Goal: Information Seeking & Learning: Find specific fact

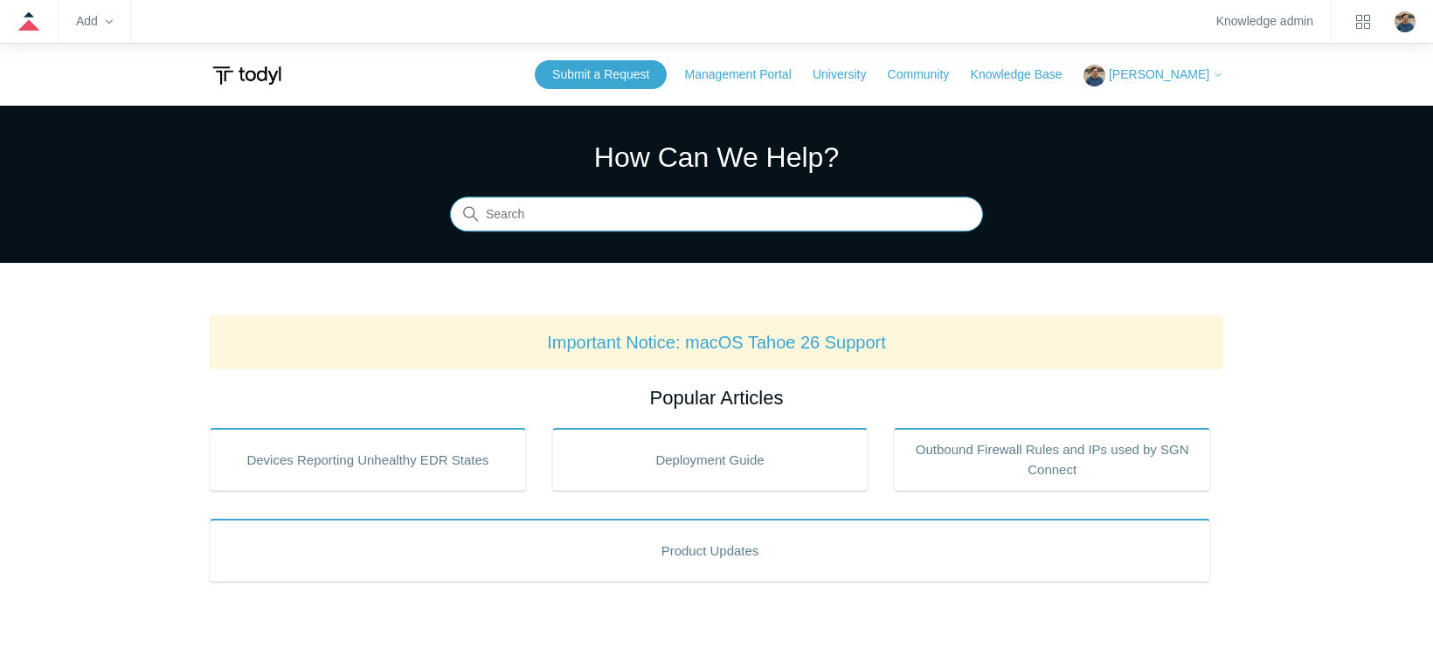
click at [513, 214] on input "Search" at bounding box center [716, 214] width 533 height 35
type input "s"
type input "104"
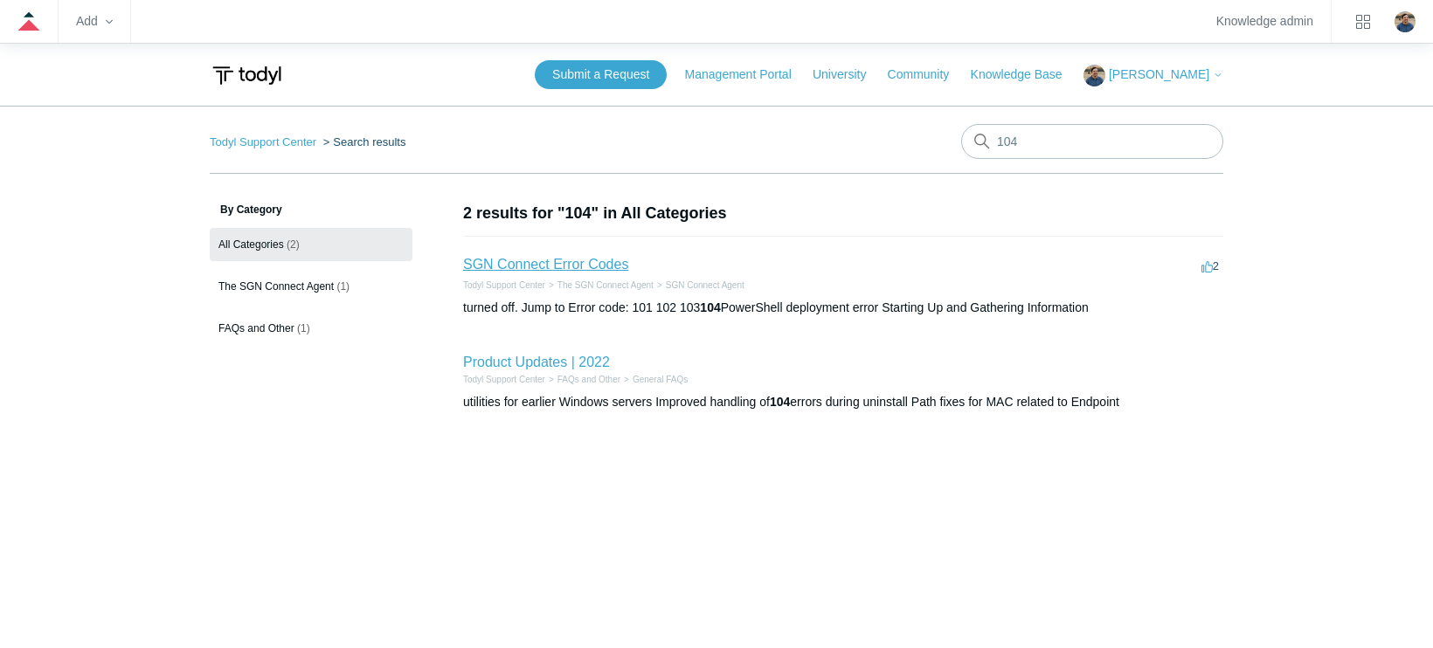
click at [522, 265] on link "SGN Connect Error Codes" at bounding box center [545, 264] width 165 height 15
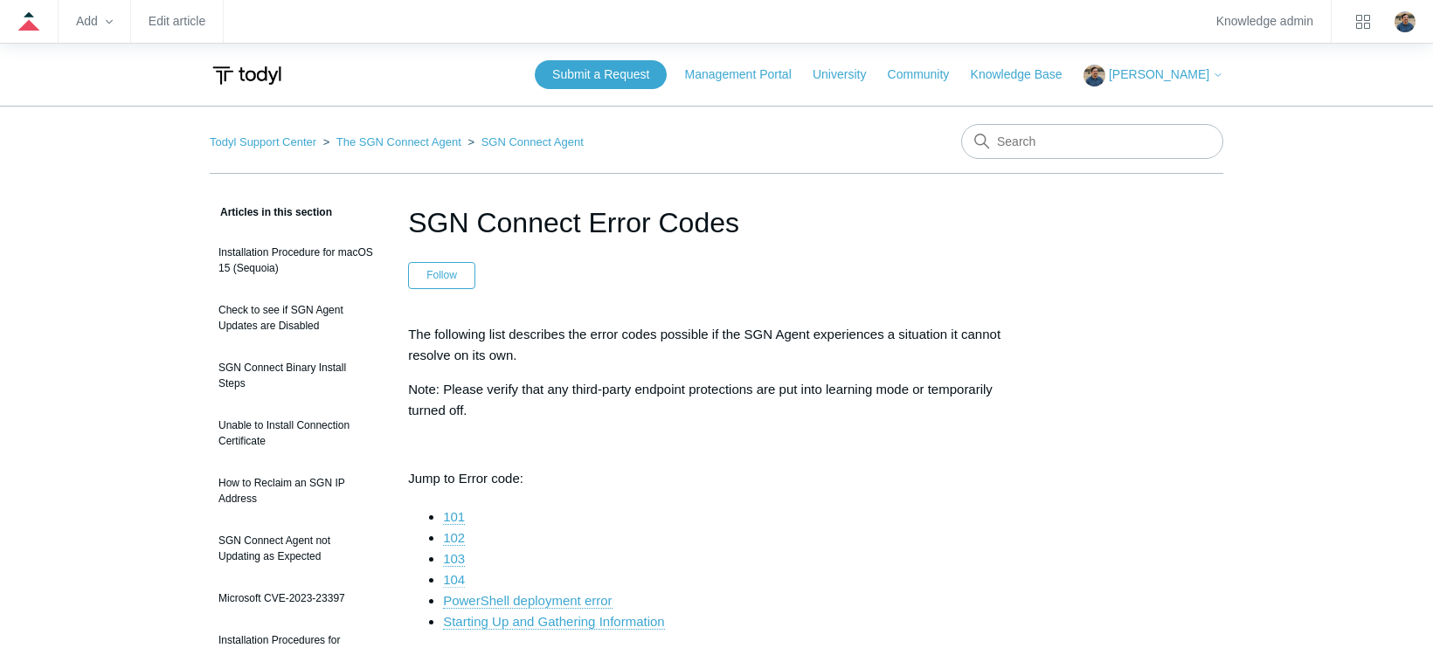
click at [462, 576] on link "104" at bounding box center [454, 580] width 22 height 16
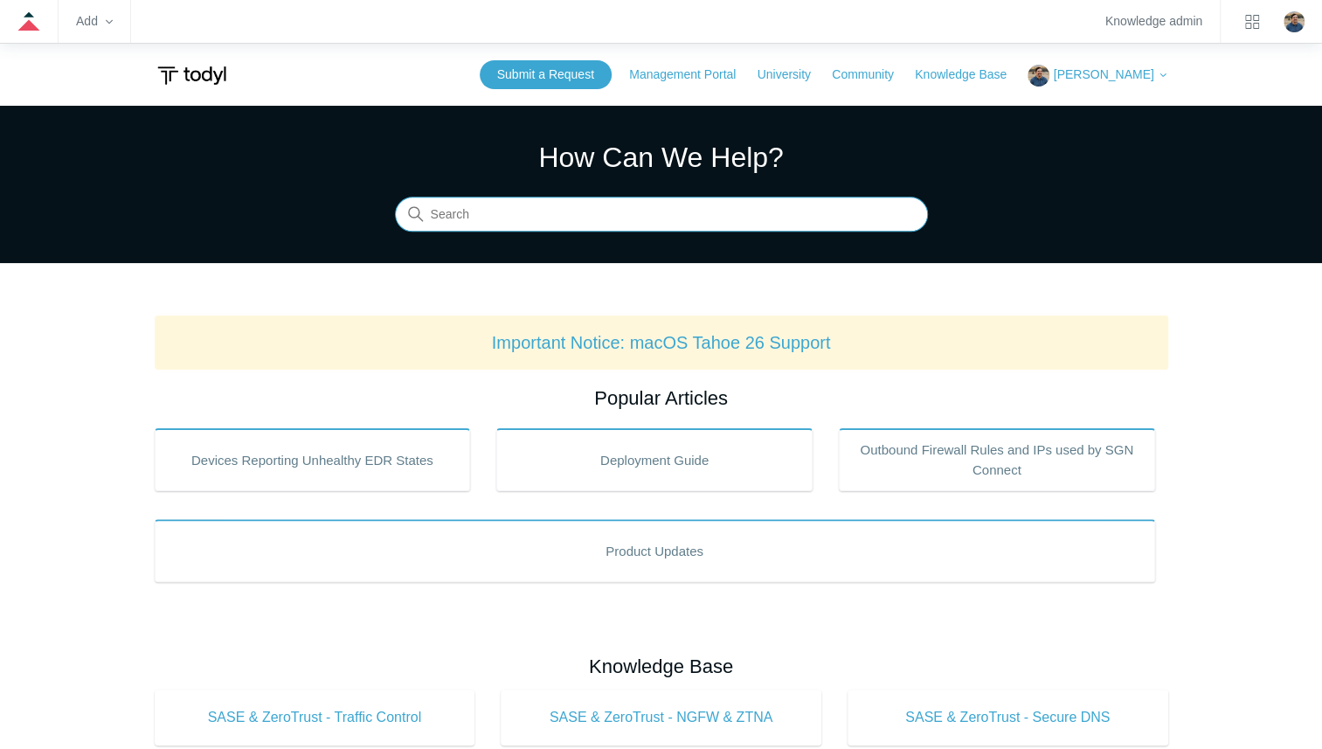
click at [558, 217] on input "Search" at bounding box center [661, 214] width 533 height 35
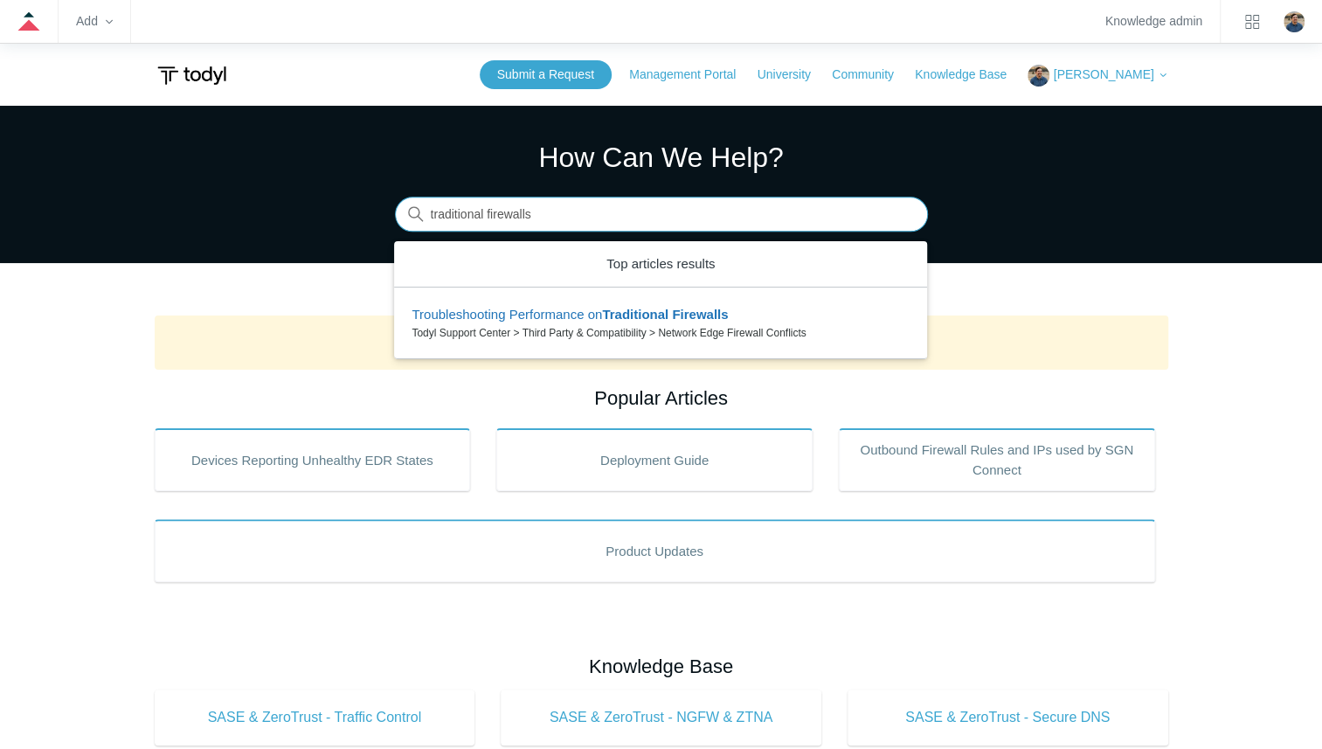
type input "traditional firewalls"
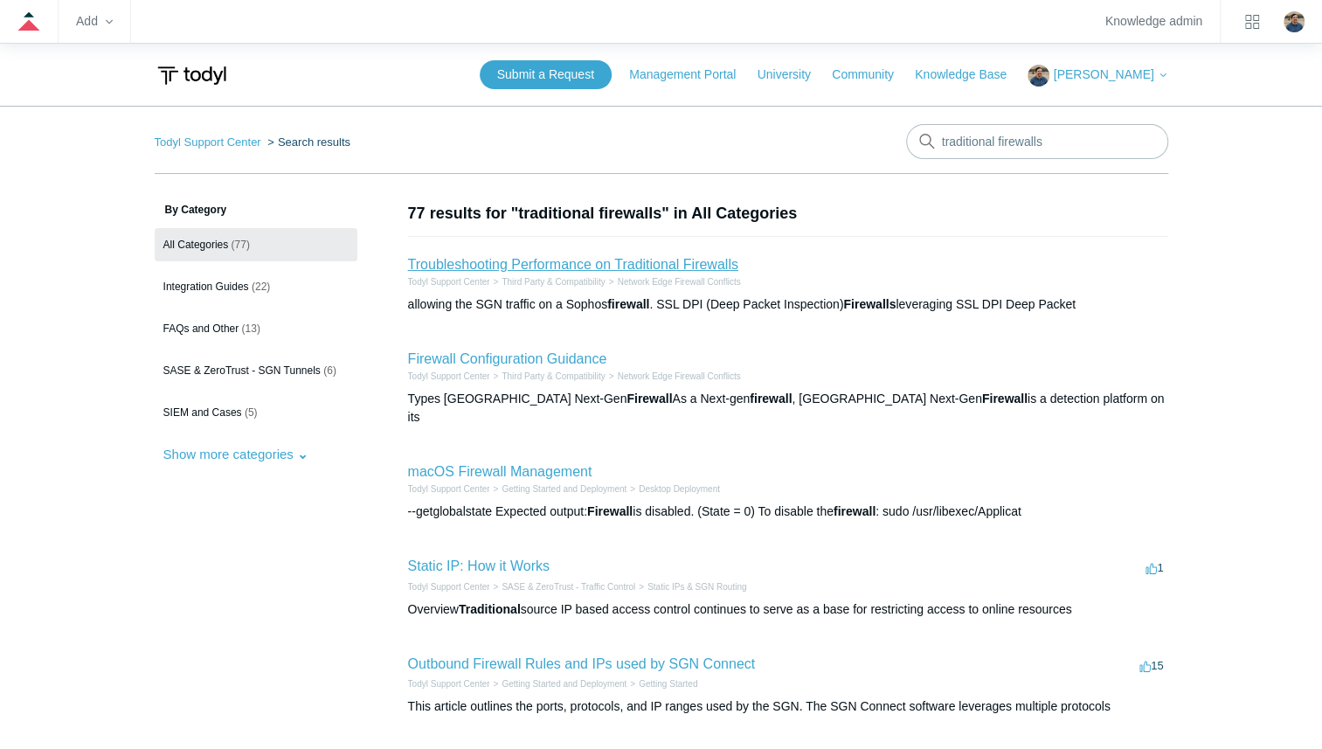
click at [549, 263] on link "Troubleshooting Performance on Traditional Firewalls" at bounding box center [573, 264] width 330 height 15
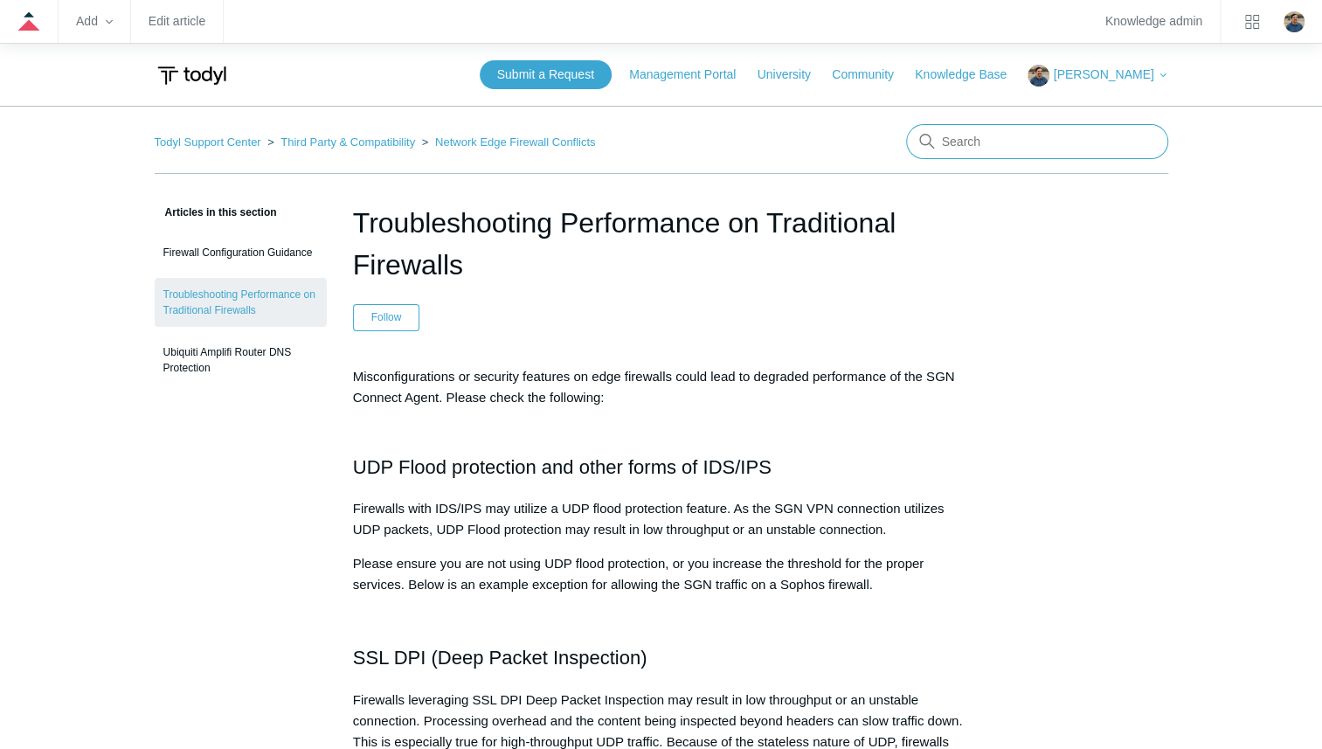
click at [987, 151] on input "Search" at bounding box center [1037, 141] width 262 height 35
type input "rdp best practice"
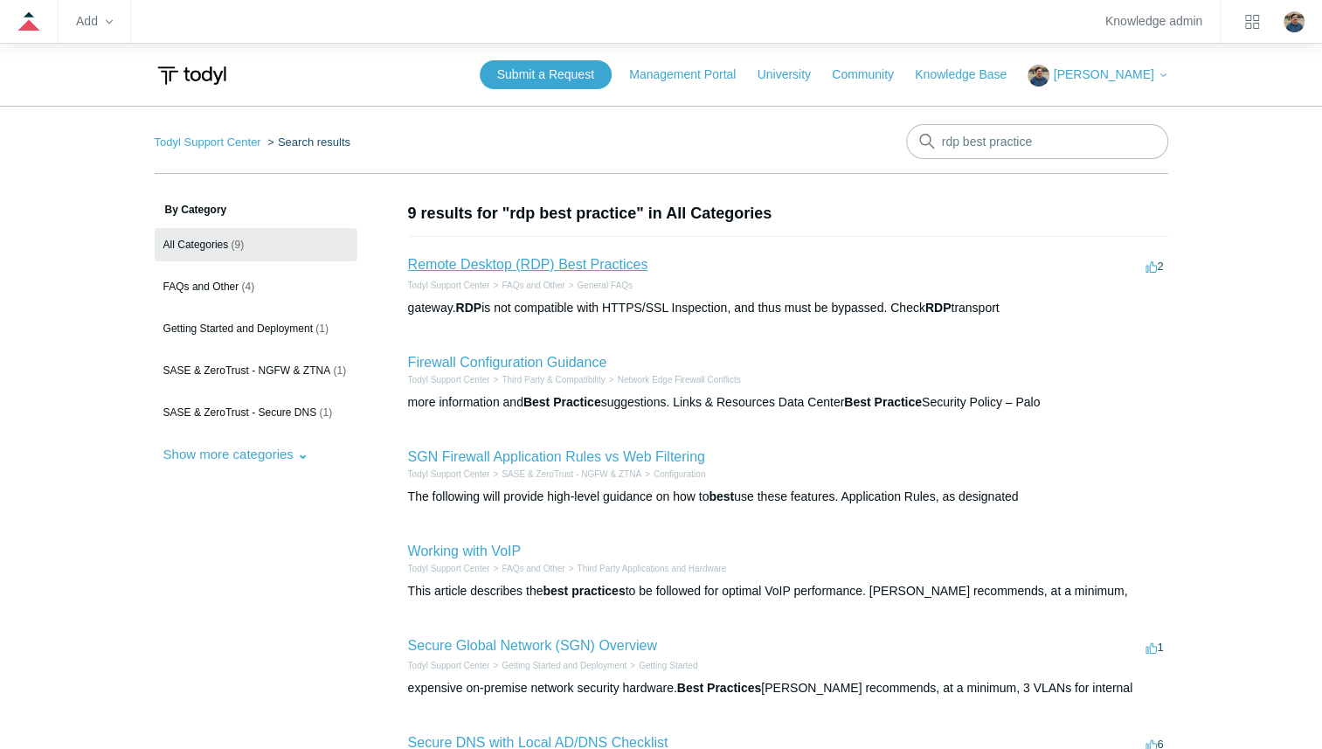
click at [564, 269] on link "Remote Desktop (RDP) Best Practices" at bounding box center [528, 264] width 240 height 15
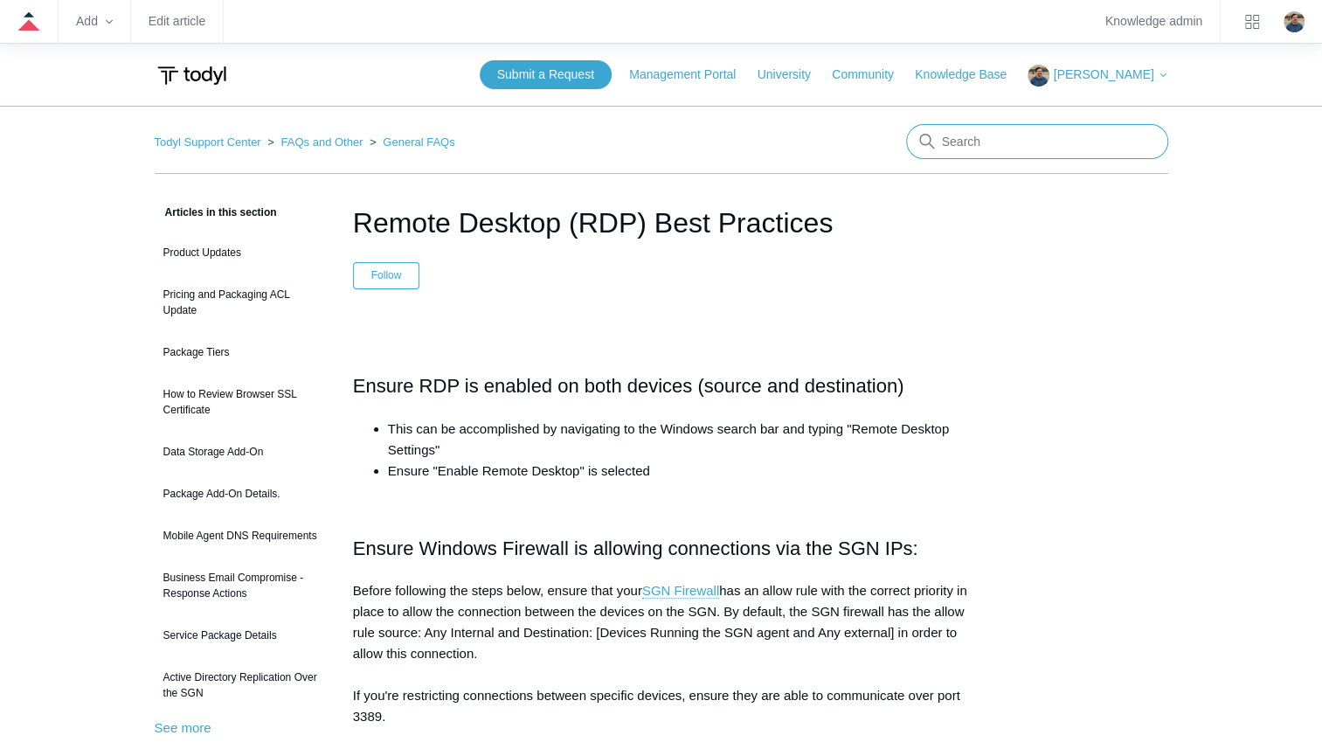
click at [1000, 149] on input "Search" at bounding box center [1037, 141] width 262 height 35
type input "p"
type input "firewalls"
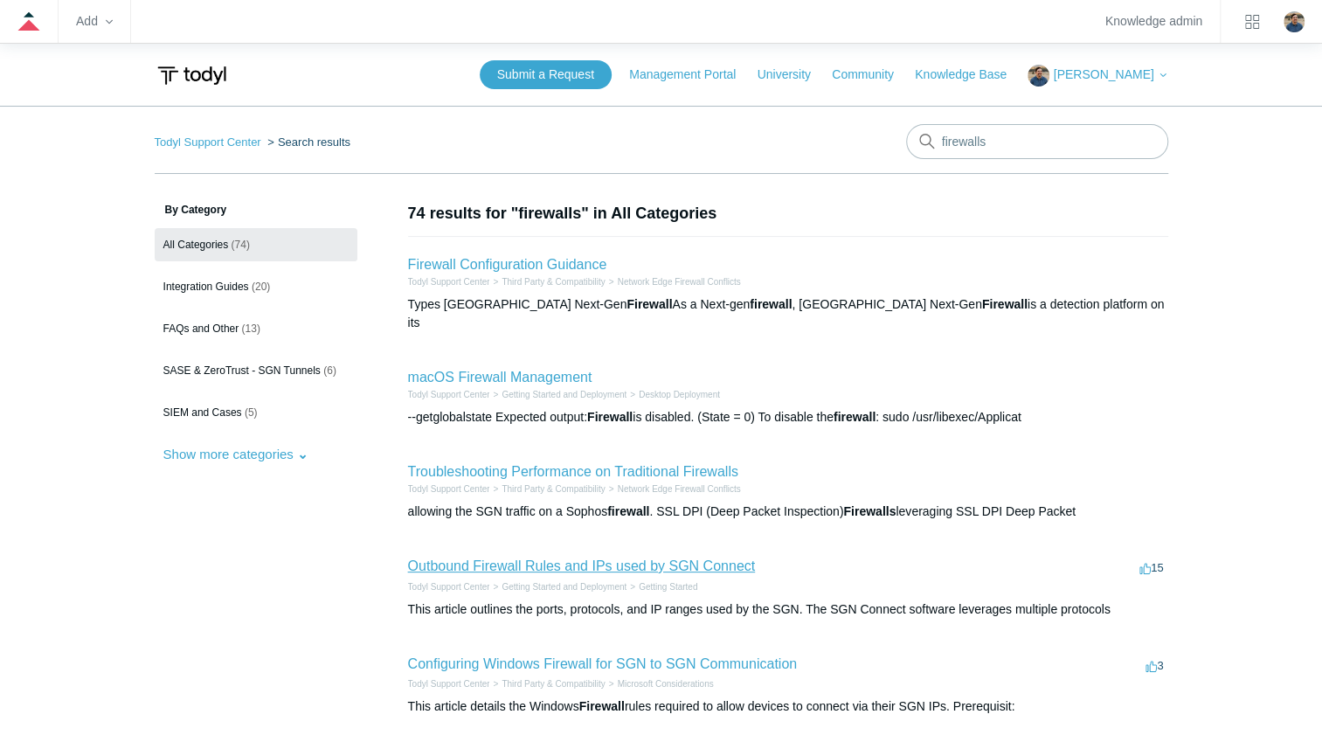
click at [527, 558] on link "Outbound Firewall Rules and IPs used by SGN Connect" at bounding box center [582, 565] width 348 height 15
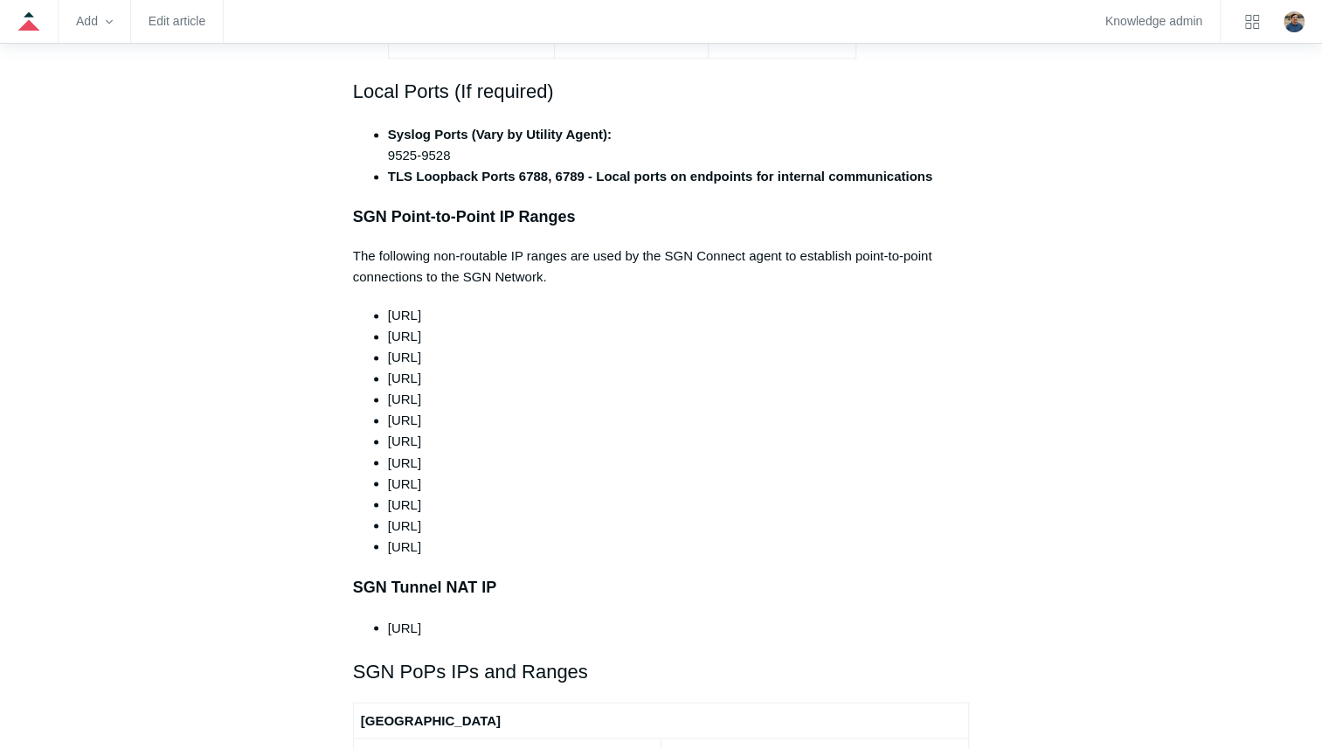
scroll to position [1922, 0]
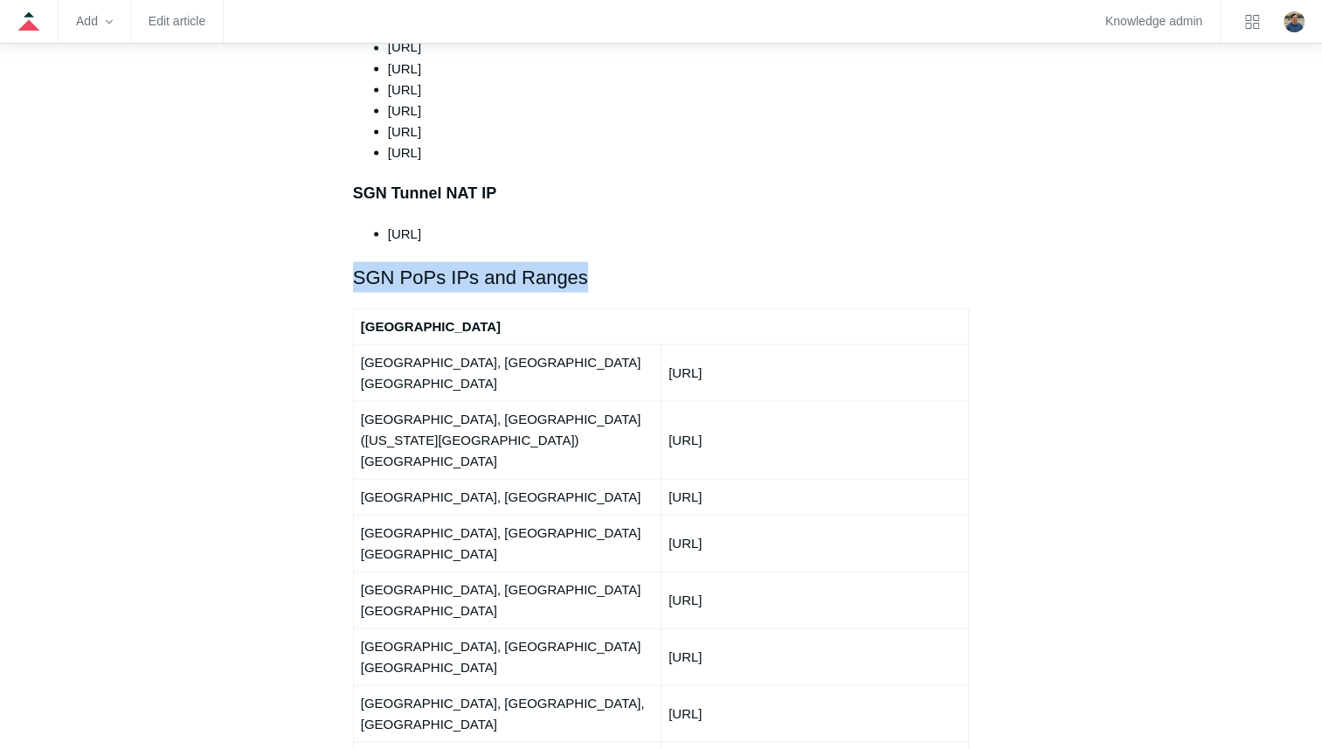
drag, startPoint x: 341, startPoint y: 232, endPoint x: 610, endPoint y: 235, distance: 269.1
click at [610, 235] on article "Outbound Firewall Rules and IPs used by SGN Connect Follow Not yet followed by …" at bounding box center [661, 572] width 669 height 4585
copy h2 "SGN PoPs IPs and Ranges"
